Goal: Answer question/provide support: Answer question/provide support

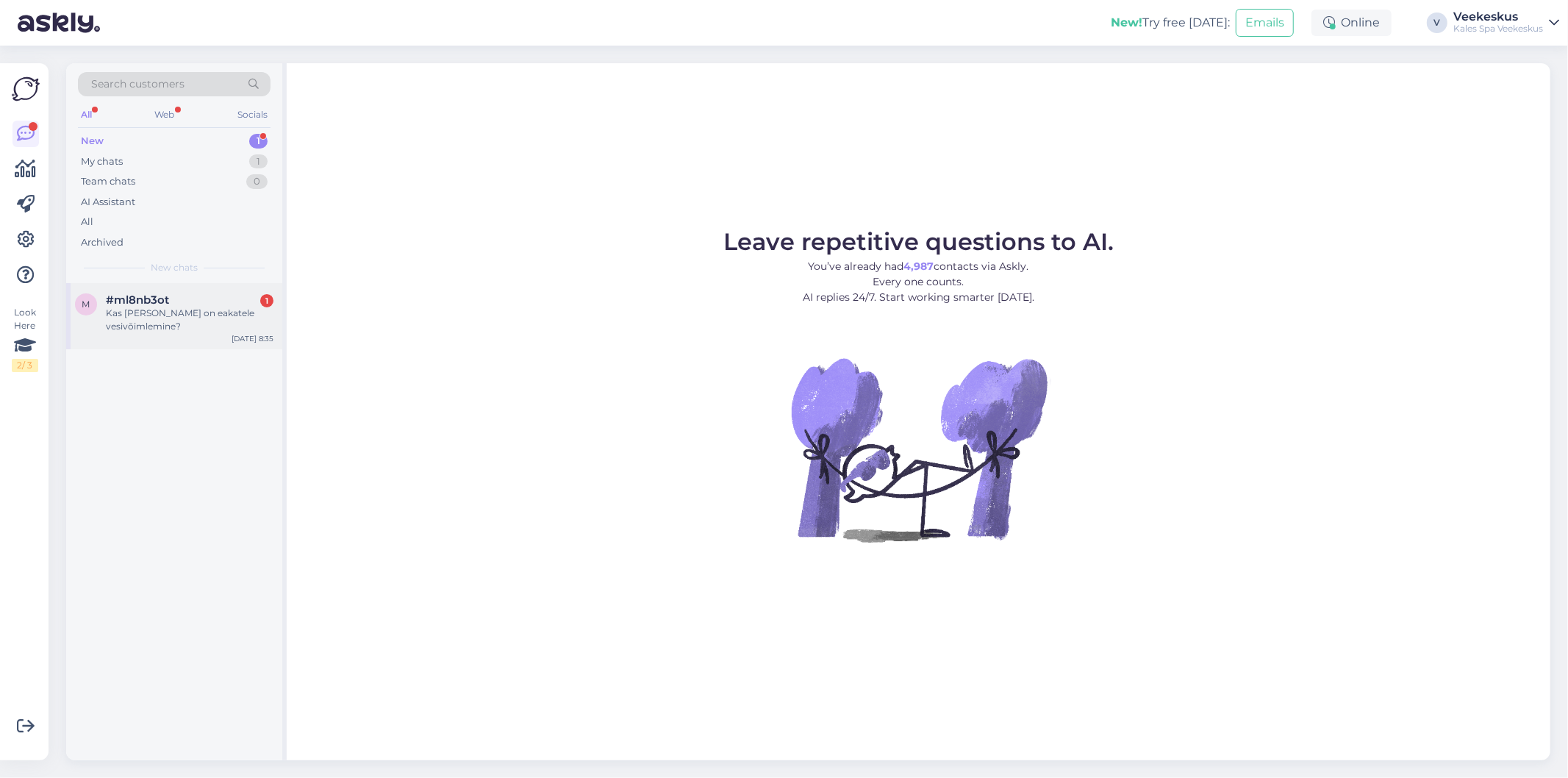
click at [210, 303] on div "#ml8nb3ot 1" at bounding box center [189, 300] width 167 height 13
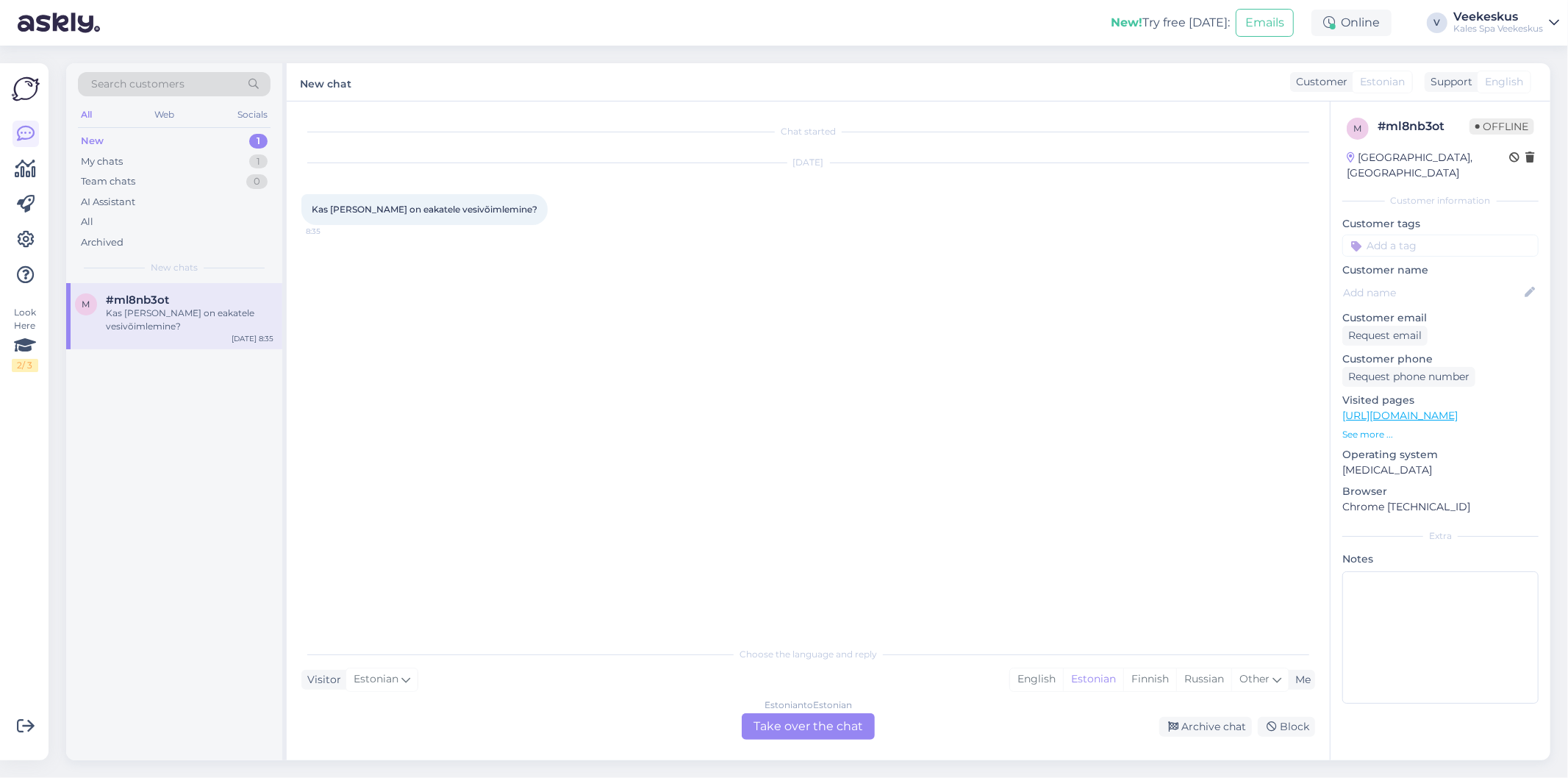
click at [777, 718] on div "Estonian to Estonian Take over the chat" at bounding box center [808, 726] width 133 height 26
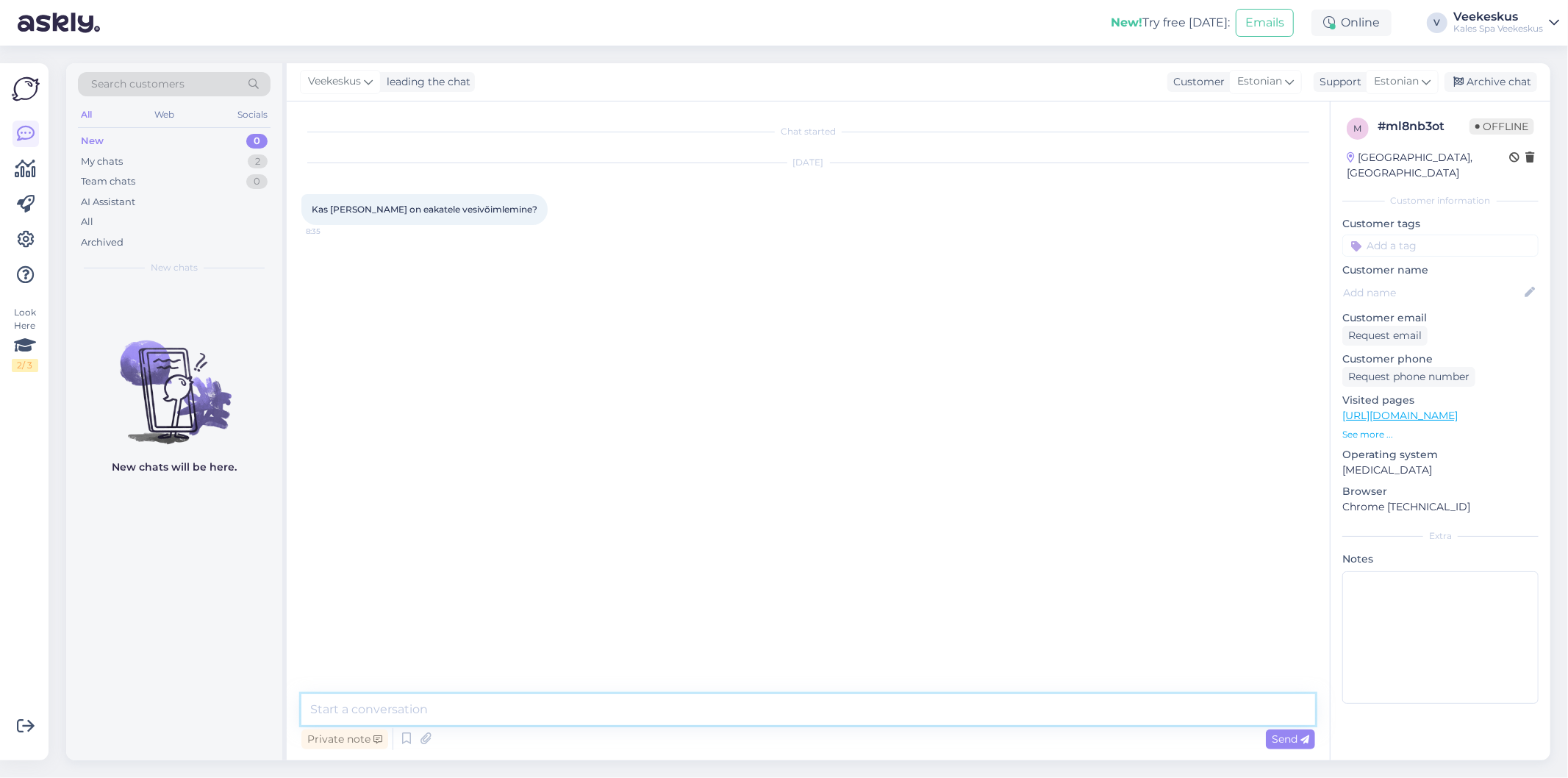
click at [755, 704] on textarea at bounding box center [808, 709] width 1014 height 31
type textarea "Tere, jah, on olemas"
click at [1305, 742] on icon at bounding box center [1305, 739] width 9 height 9
click at [1515, 81] on div "Archive chat" at bounding box center [1491, 81] width 93 height 20
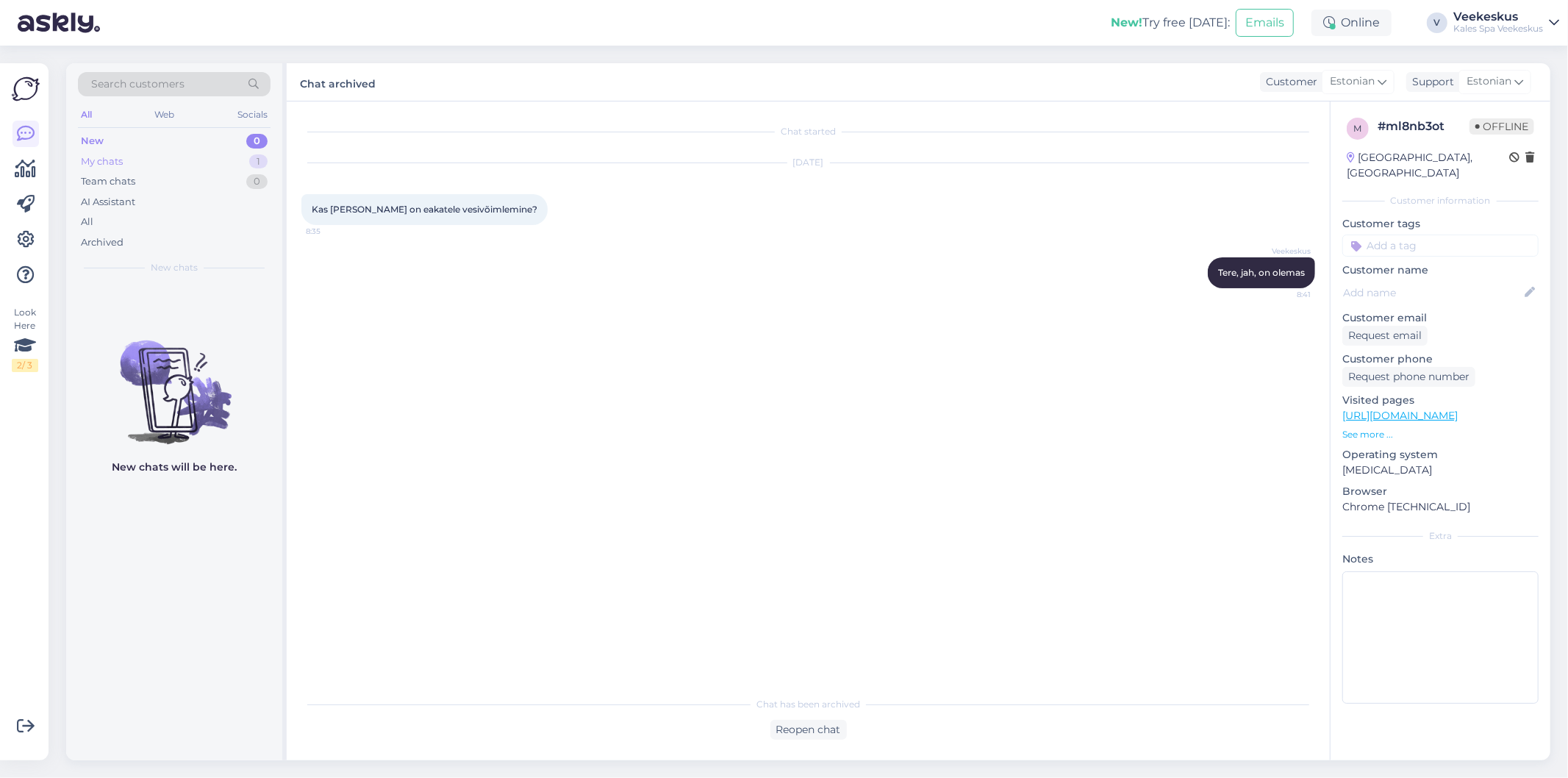
click at [195, 167] on div "My chats 1" at bounding box center [174, 161] width 193 height 20
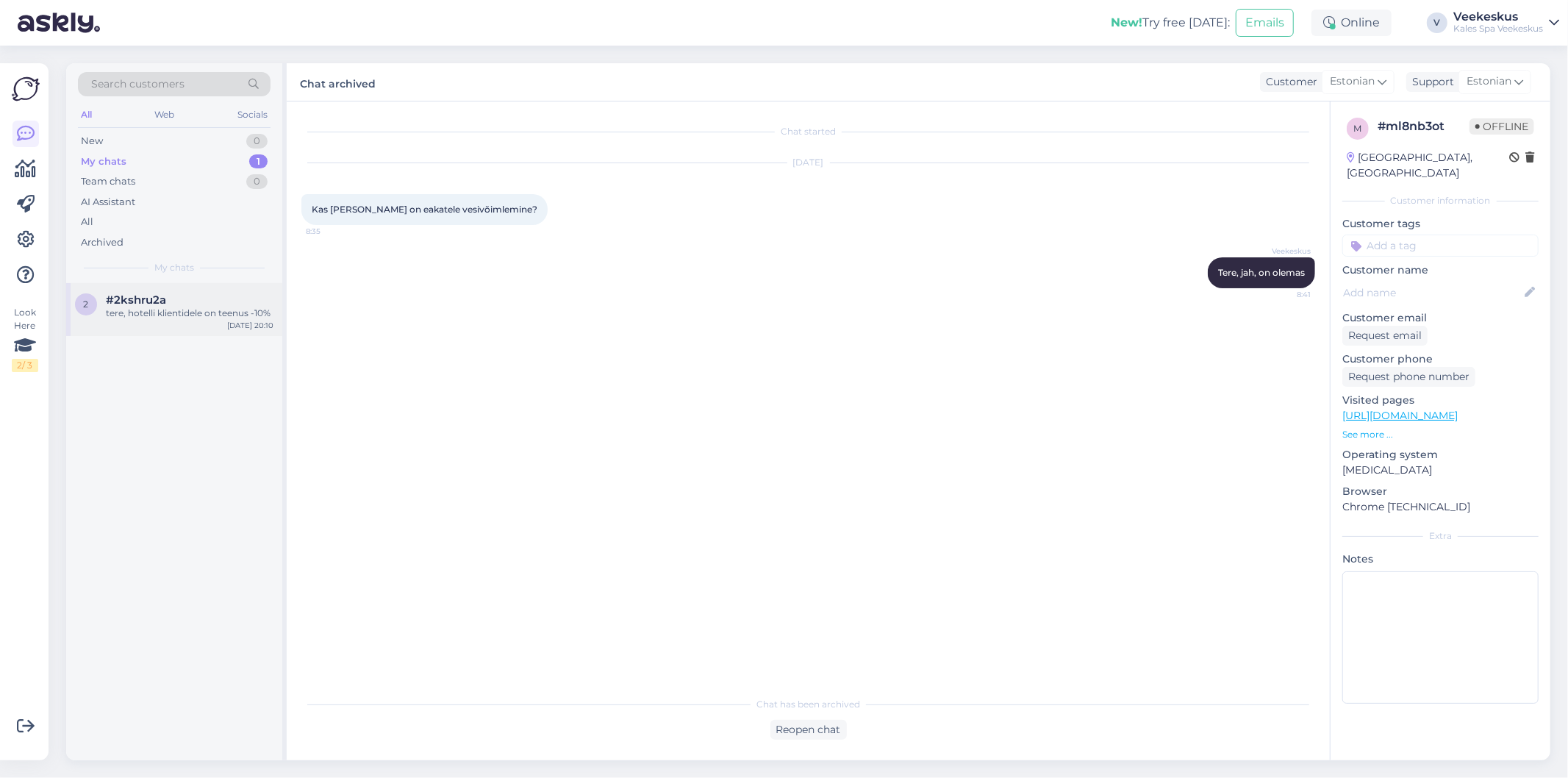
click at [167, 287] on div "2 #2kshru2a tere, hotelli klientidele on teenus -10% [DATE] 20:10" at bounding box center [174, 309] width 216 height 53
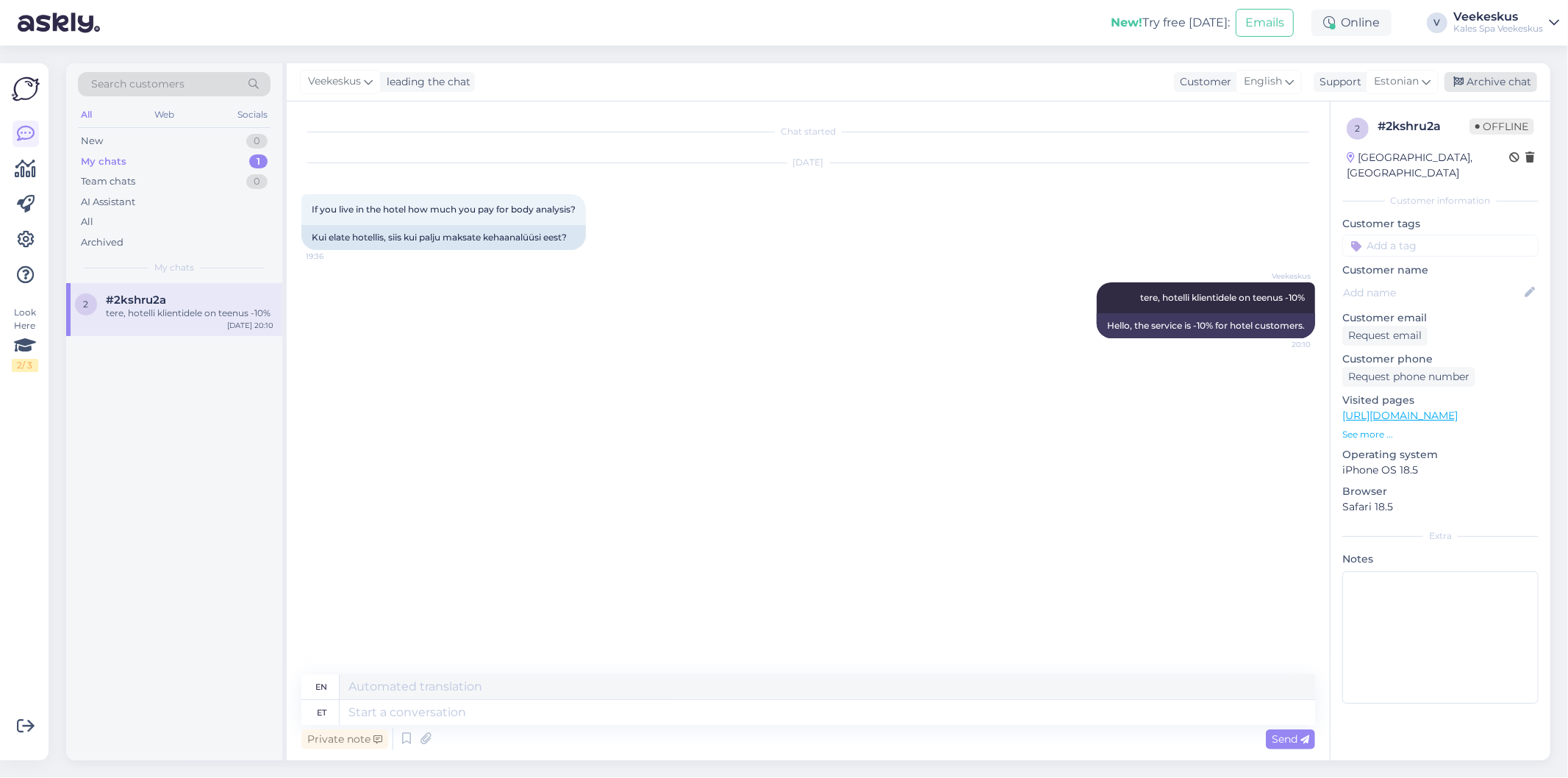
click at [1467, 82] on div "Archive chat" at bounding box center [1491, 81] width 93 height 20
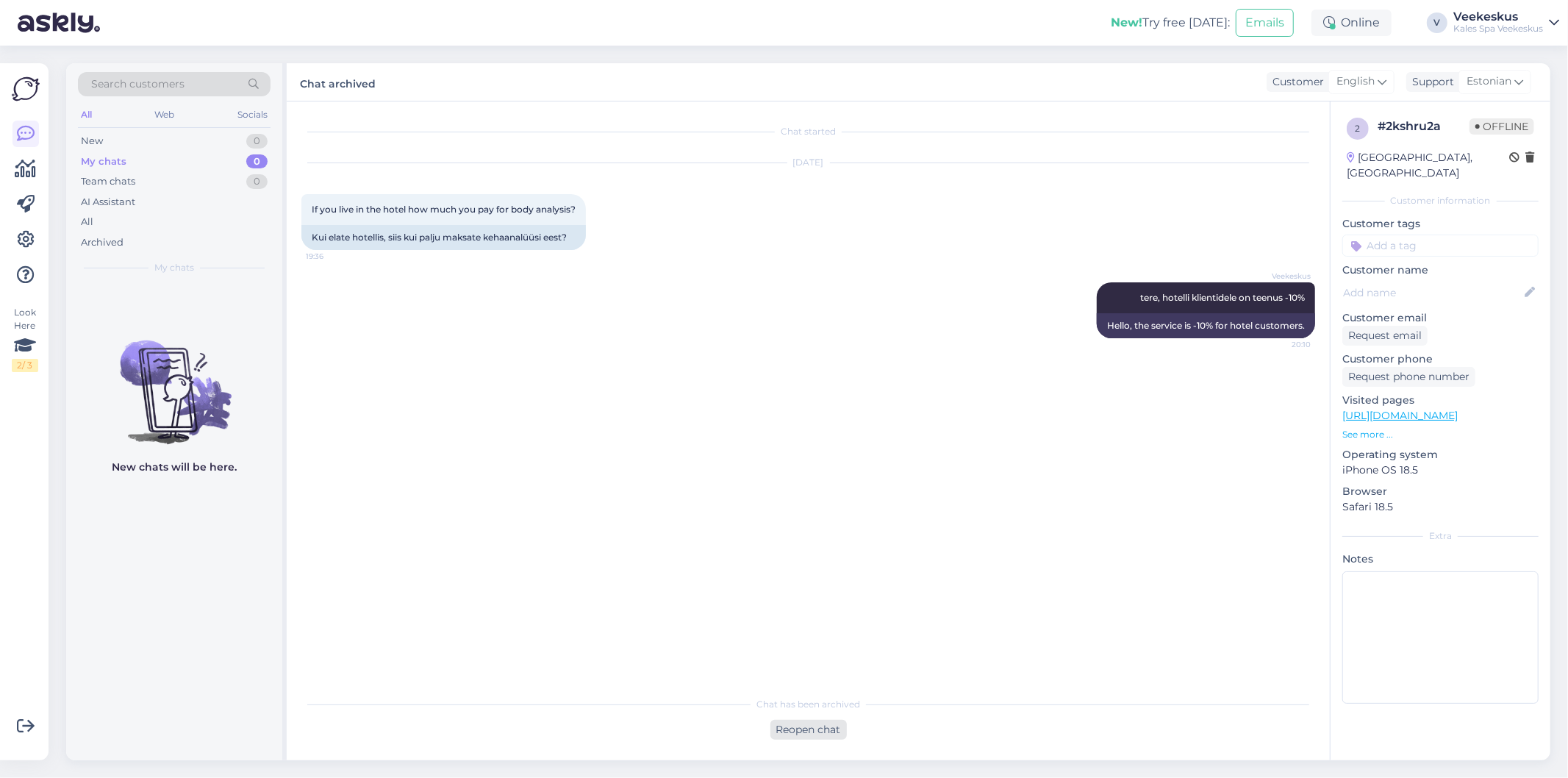
click at [787, 721] on div "Reopen chat" at bounding box center [808, 729] width 76 height 20
click at [818, 723] on div "English to English Take over the chat" at bounding box center [808, 726] width 133 height 26
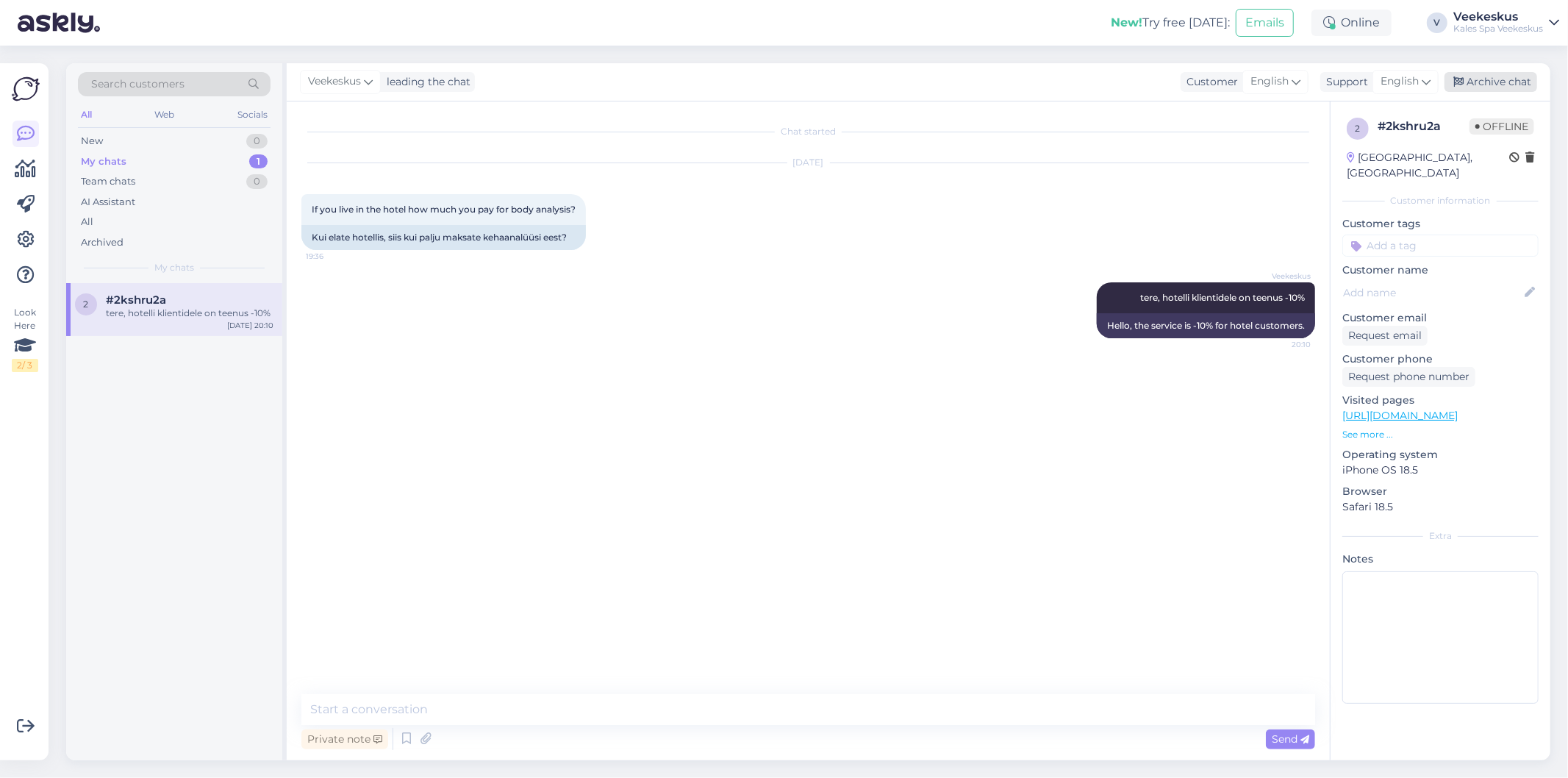
click at [1520, 87] on div "Archive chat" at bounding box center [1491, 81] width 93 height 20
